Goal: Complete application form

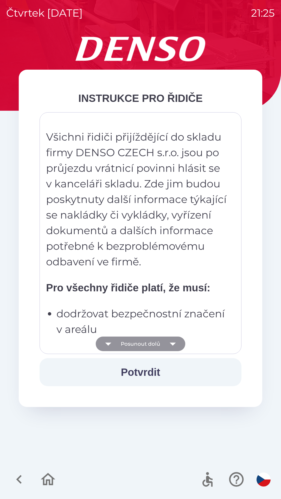
click at [172, 344] on icon "button" at bounding box center [172, 344] width 6 height 3
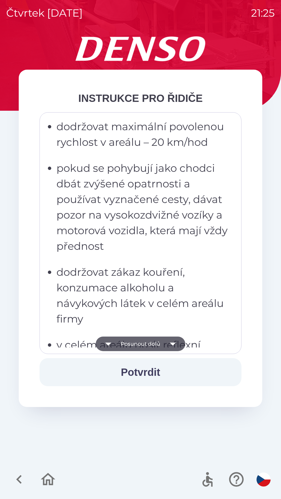
click at [171, 346] on icon "button" at bounding box center [172, 344] width 15 height 15
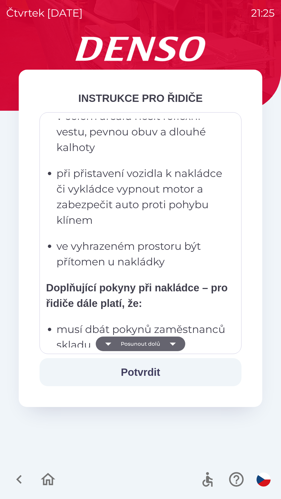
click at [172, 349] on icon "button" at bounding box center [172, 344] width 15 height 15
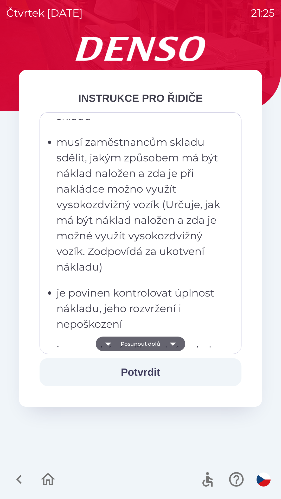
click at [174, 346] on icon "button" at bounding box center [172, 344] width 15 height 15
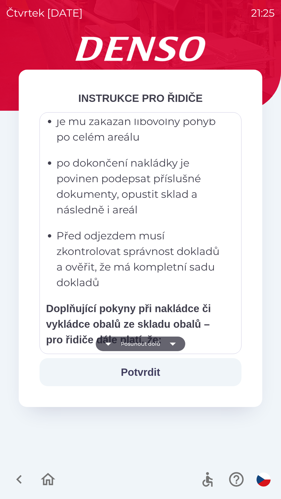
click at [173, 345] on icon "button" at bounding box center [172, 344] width 6 height 3
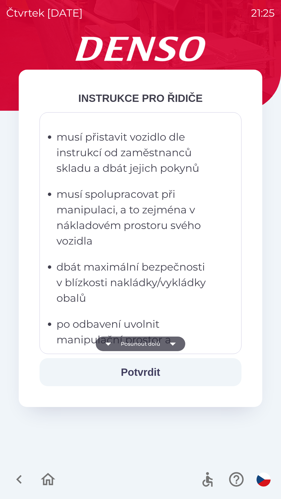
click at [169, 345] on icon "button" at bounding box center [172, 344] width 15 height 15
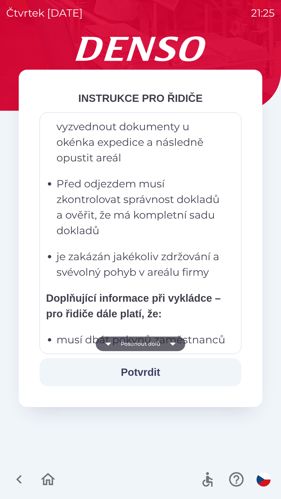
click at [169, 343] on icon "button" at bounding box center [172, 344] width 15 height 15
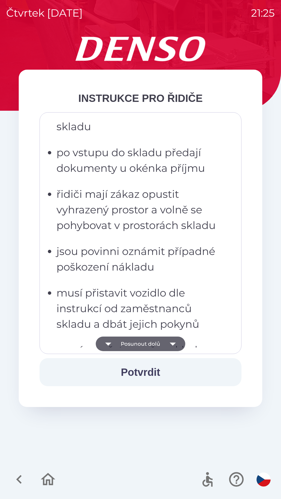
click at [168, 342] on icon "button" at bounding box center [172, 344] width 15 height 15
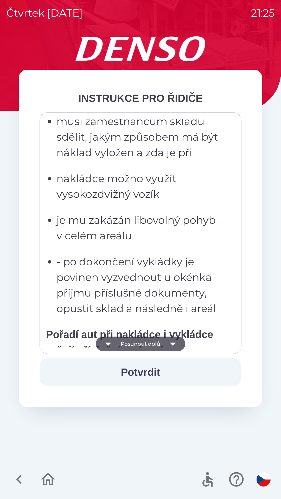
click at [171, 341] on icon "button" at bounding box center [172, 344] width 15 height 15
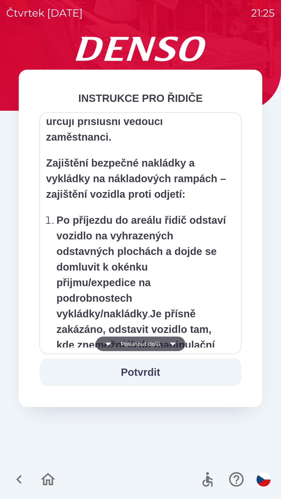
click at [172, 343] on icon "button" at bounding box center [172, 344] width 6 height 3
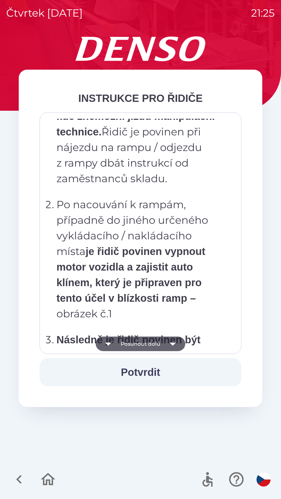
click at [172, 340] on icon "button" at bounding box center [172, 344] width 15 height 15
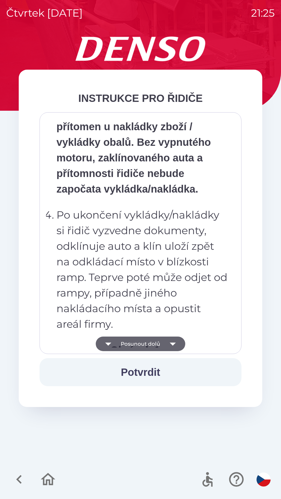
click at [173, 338] on icon "button" at bounding box center [172, 344] width 15 height 15
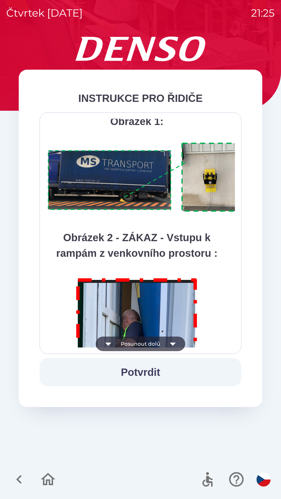
click at [171, 341] on icon "button" at bounding box center [172, 344] width 15 height 15
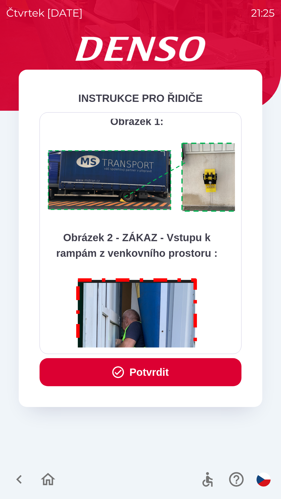
scroll to position [2920, 0]
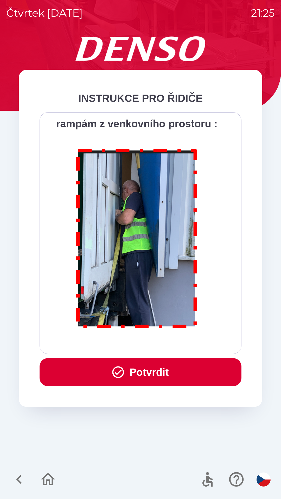
click at [170, 343] on div "Všichni řidiči přijíždějící do skladu firmy DENSO CZECH s.r.o. jsou po průjezdu…" at bounding box center [140, 233] width 189 height 229
click at [168, 343] on div "Všichni řidiči přijíždějící do skladu firmy DENSO CZECH s.r.o. jsou po průjezdu…" at bounding box center [140, 233] width 189 height 229
click at [168, 347] on div "Všichni řidiči přijíždějící do skladu firmy DENSO CZECH s.r.o. jsou po průjezdu…" at bounding box center [140, 233] width 189 height 229
click at [168, 359] on button "Potvrdit" at bounding box center [141, 372] width 202 height 28
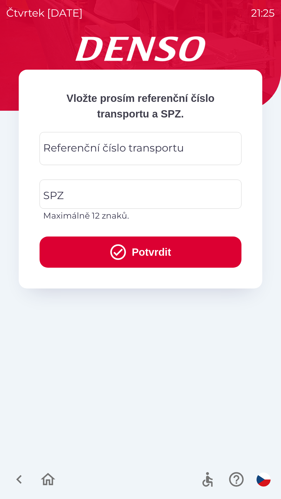
click at [168, 368] on div "Vložte prosím referenční [PERSON_NAME] transportu a SPZ. Referenční [PERSON_NAM…" at bounding box center [140, 267] width 268 height 463
click at [169, 367] on div "Vložte prosím referenční [PERSON_NAME] transportu a SPZ. Referenční [PERSON_NAM…" at bounding box center [140, 267] width 268 height 463
click at [172, 362] on div "Vložte prosím referenční [PERSON_NAME] transportu a SPZ. Referenční [PERSON_NAM…" at bounding box center [140, 267] width 268 height 463
click at [167, 358] on div "Vložte prosím referenční [PERSON_NAME] transportu a SPZ. Referenční [PERSON_NAM…" at bounding box center [140, 267] width 268 height 463
click at [166, 328] on div "Vložte prosím referenční [PERSON_NAME] transportu a SPZ. Referenční [PERSON_NAM…" at bounding box center [140, 267] width 268 height 463
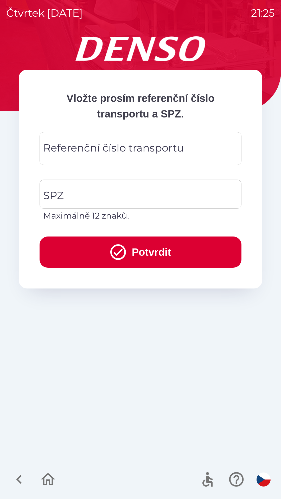
click at [159, 294] on div "Vložte prosím referenční [PERSON_NAME] transportu a SPZ. Referenční [PERSON_NAM…" at bounding box center [140, 267] width 268 height 463
click at [138, 153] on div "Referenční číslo transportu Referenční číslo transportu" at bounding box center [141, 148] width 202 height 33
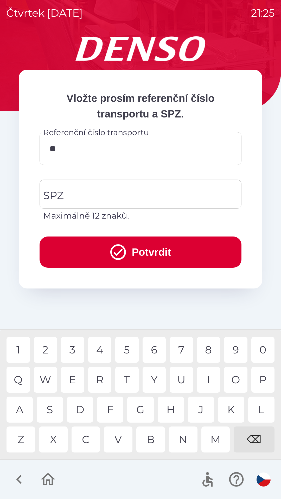
click at [232, 404] on div "K" at bounding box center [231, 410] width 26 height 26
click at [21, 356] on div "1" at bounding box center [17, 350] width 23 height 26
click at [76, 350] on div "3" at bounding box center [72, 350] width 23 height 26
type input "*********"
click at [133, 352] on div "5" at bounding box center [126, 350] width 23 height 26
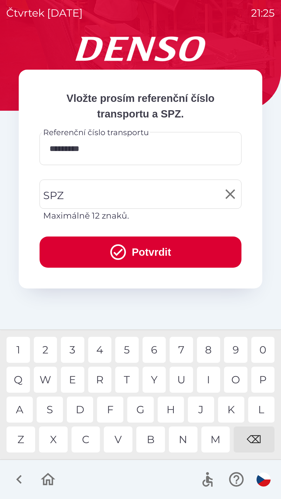
click at [132, 196] on input "SPZ" at bounding box center [136, 194] width 189 height 24
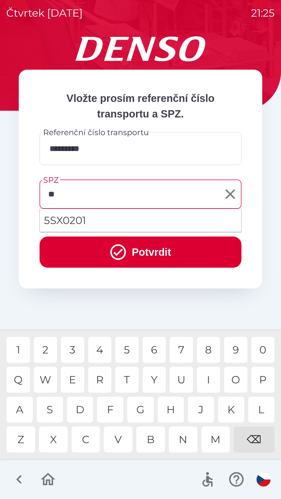
click at [55, 411] on div "S" at bounding box center [50, 410] width 26 height 26
click at [209, 347] on div "8" at bounding box center [208, 350] width 23 height 26
type input "*******"
click at [144, 250] on button "Potvrdit" at bounding box center [141, 251] width 202 height 31
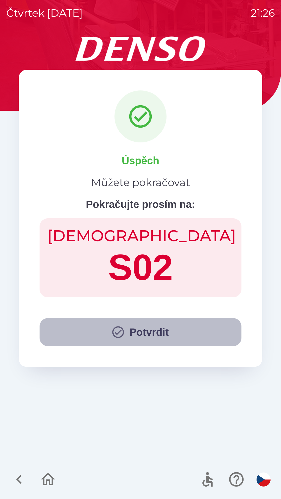
click at [139, 327] on button "Potvrdit" at bounding box center [141, 332] width 202 height 28
